Goal: Information Seeking & Learning: Learn about a topic

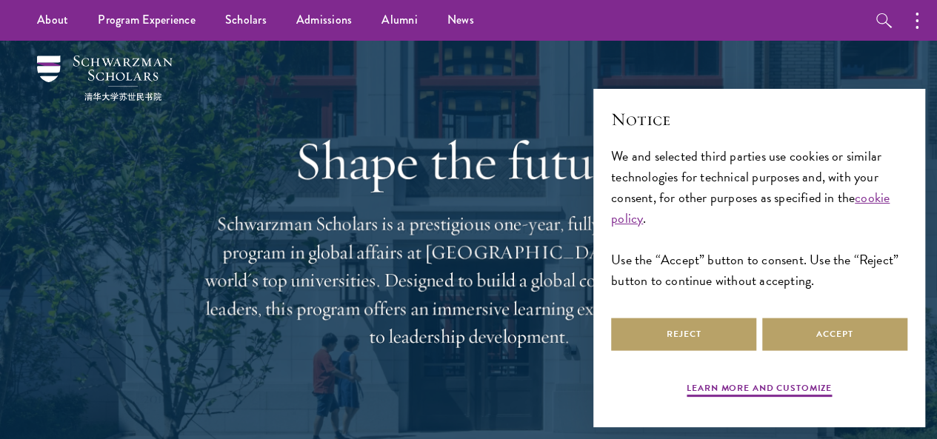
scroll to position [74, 0]
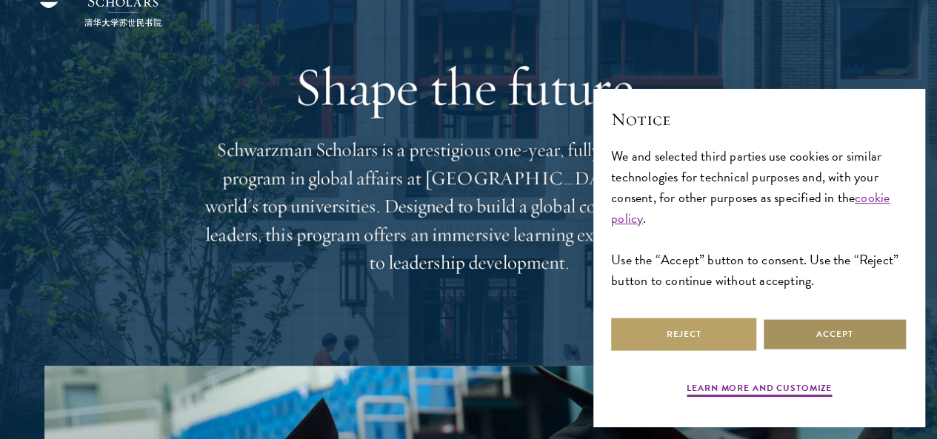
click at [806, 325] on button "Accept" at bounding box center [834, 334] width 145 height 33
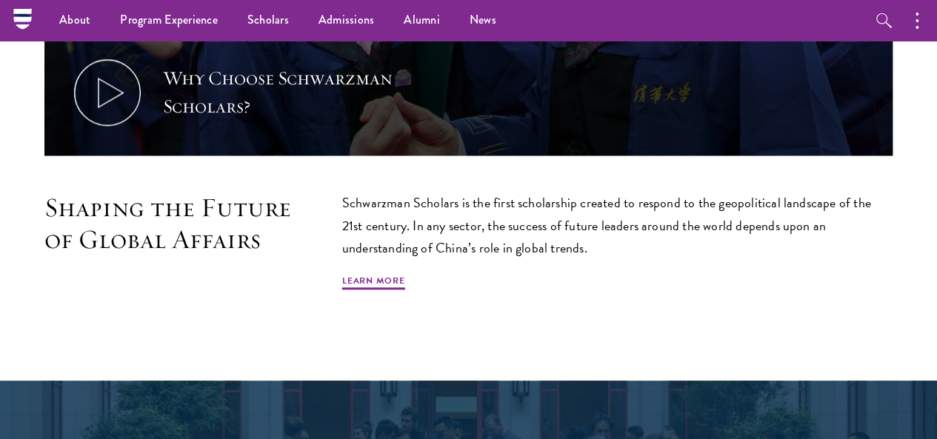
scroll to position [741, 0]
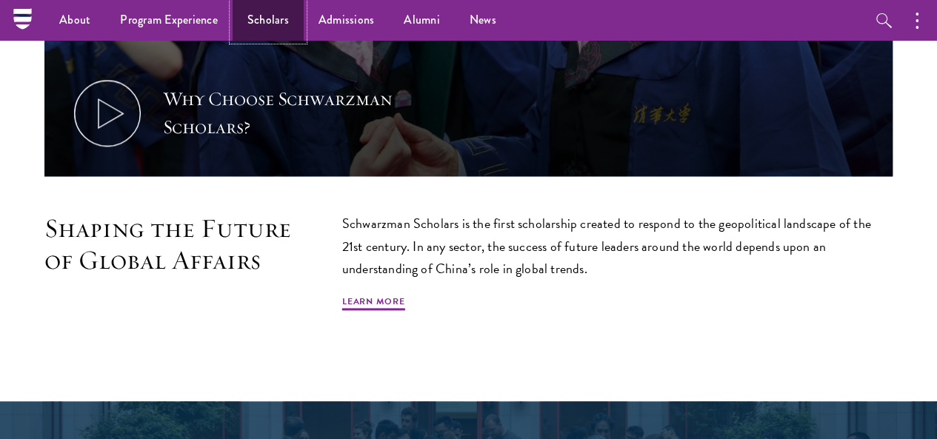
click at [286, 20] on link "Scholars" at bounding box center [268, 20] width 71 height 41
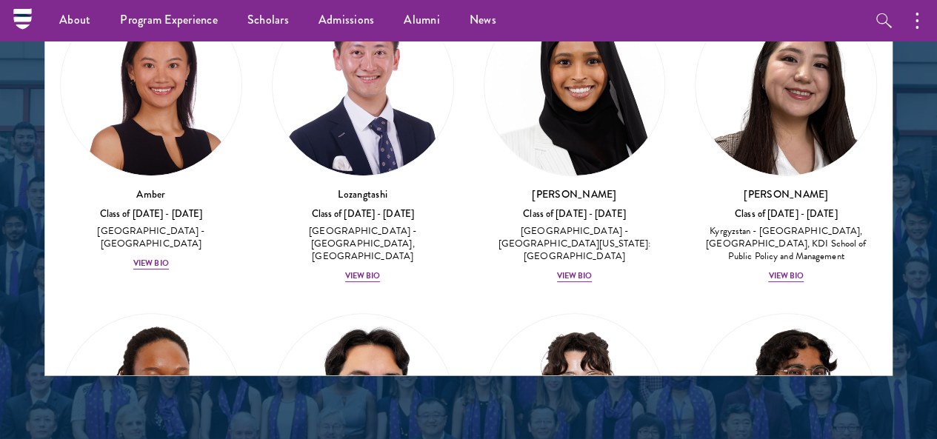
scroll to position [1778, 0]
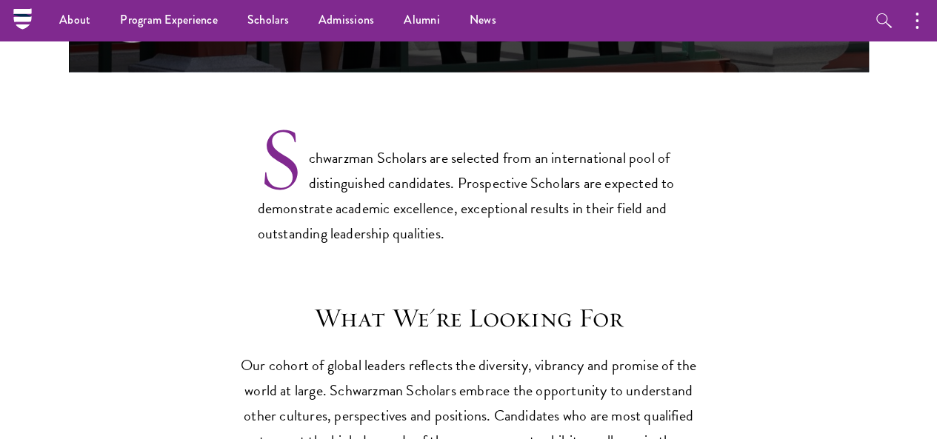
scroll to position [889, 0]
